Goal: Navigation & Orientation: Find specific page/section

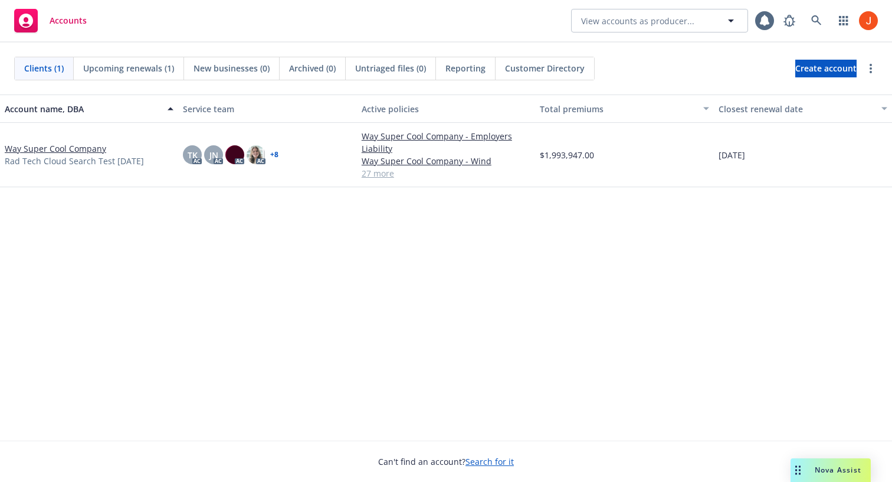
click at [59, 143] on link "Way Super Cool Company" at bounding box center [56, 148] width 102 height 12
